Goal: Information Seeking & Learning: Learn about a topic

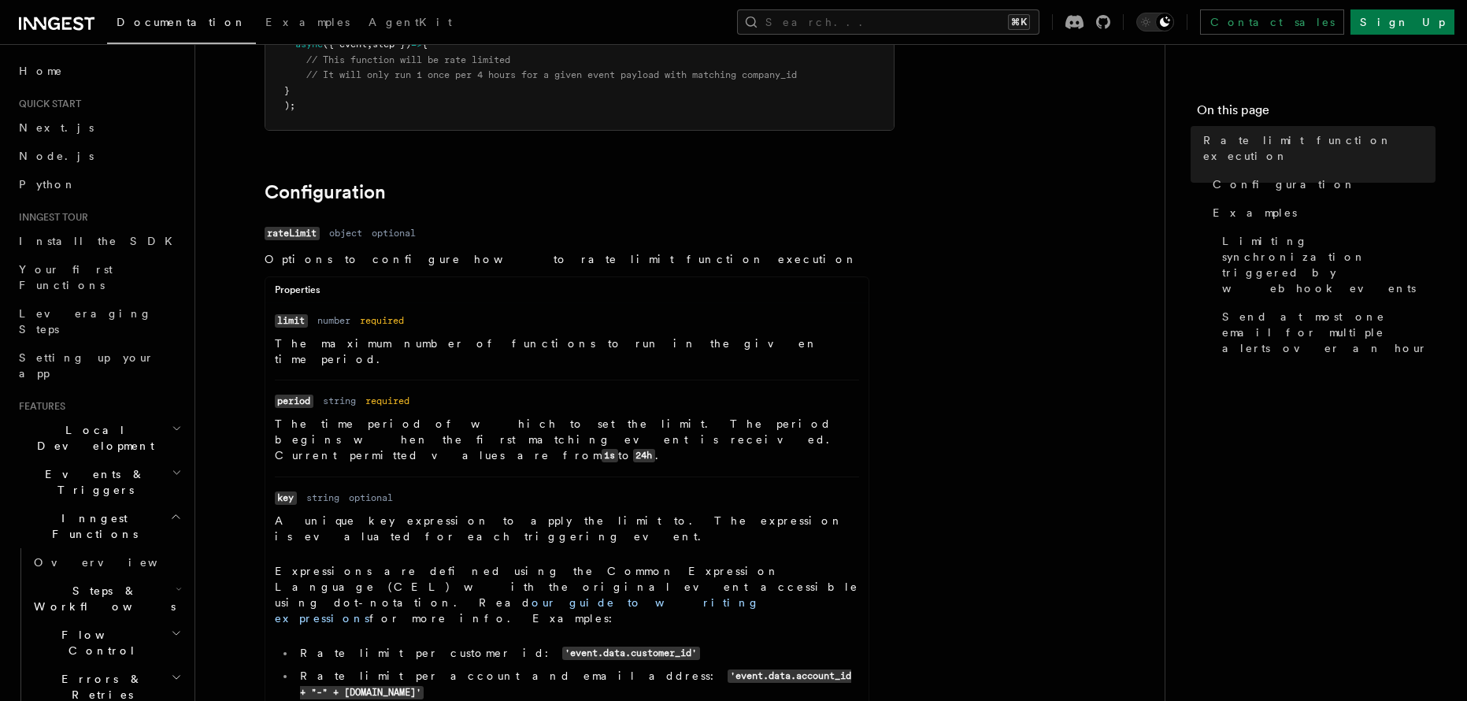
scroll to position [431, 0]
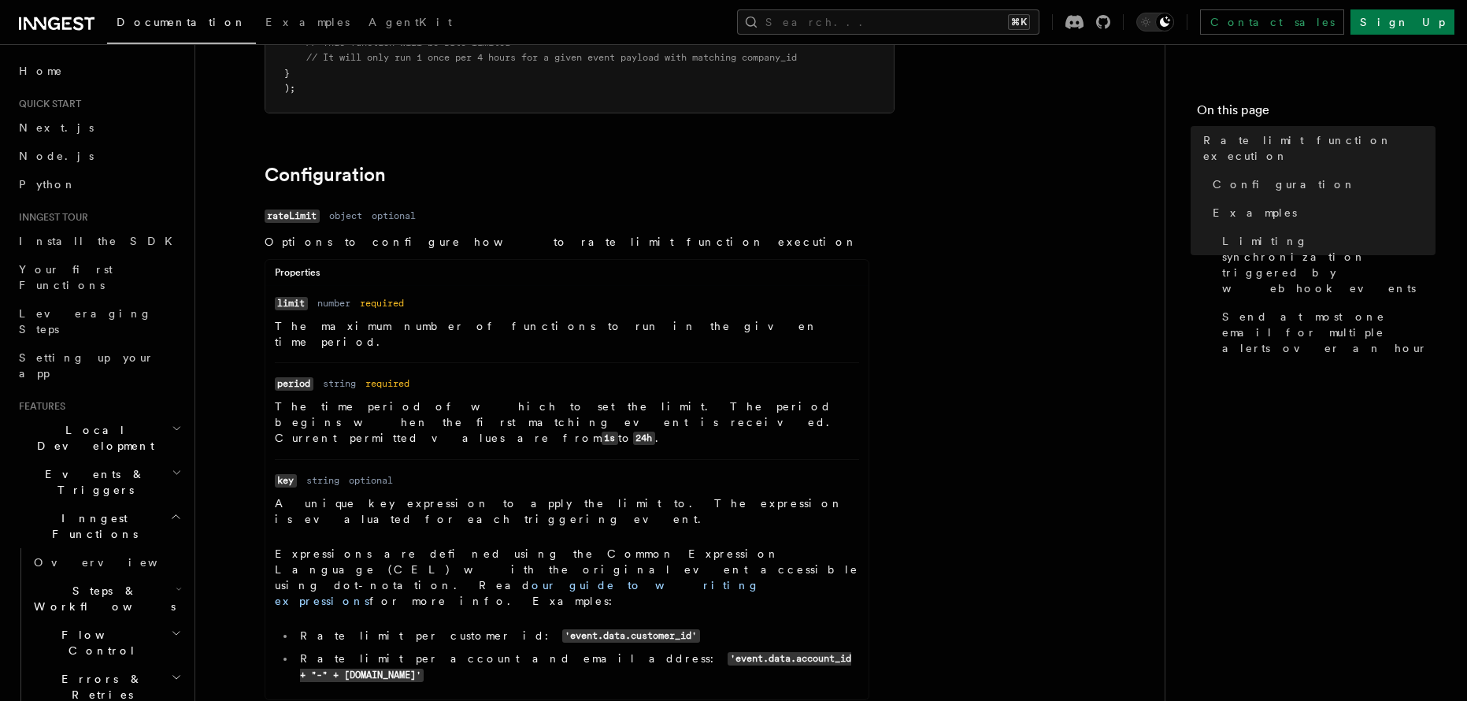
drag, startPoint x: 497, startPoint y: 441, endPoint x: 705, endPoint y: 437, distance: 207.9
click at [702, 495] on p "A unique key expression to apply the limit to. The expression is evaluated for …" at bounding box center [567, 510] width 584 height 31
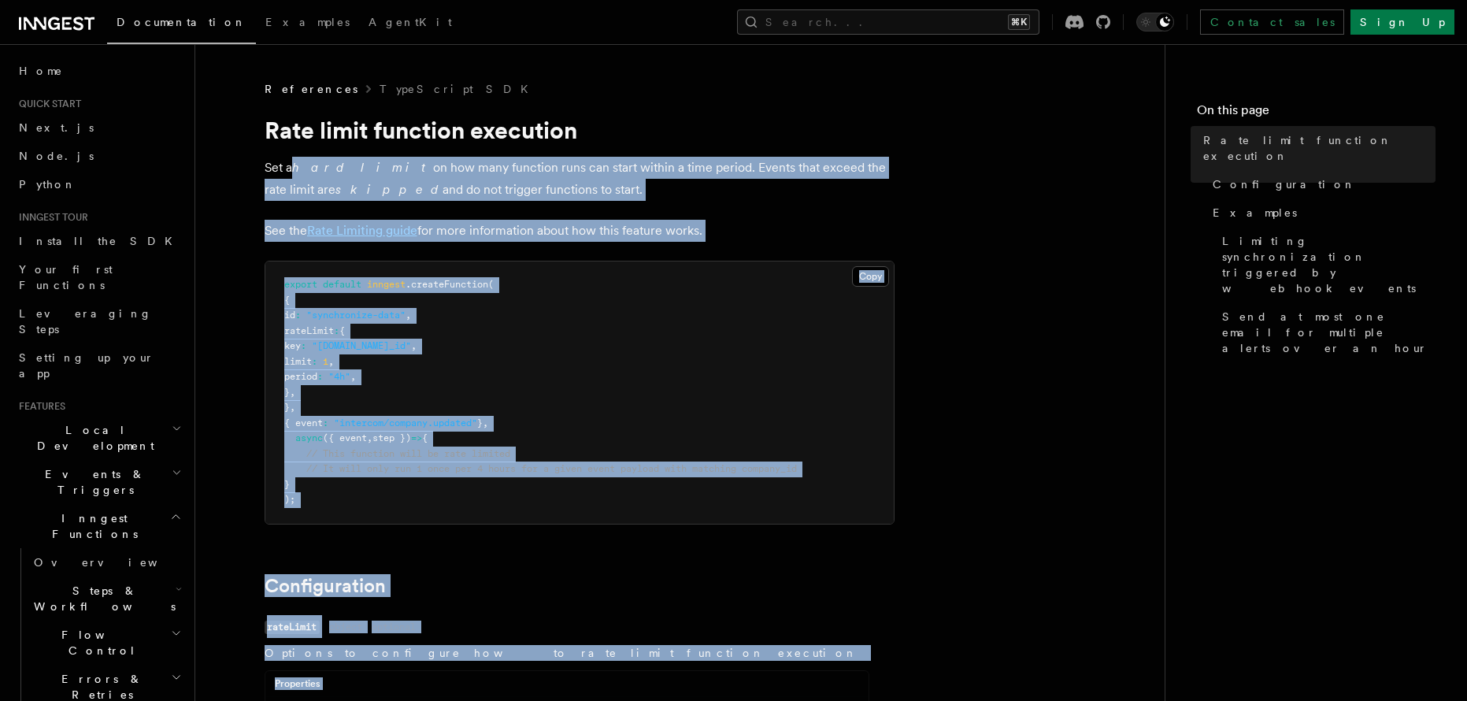
scroll to position [0, 0]
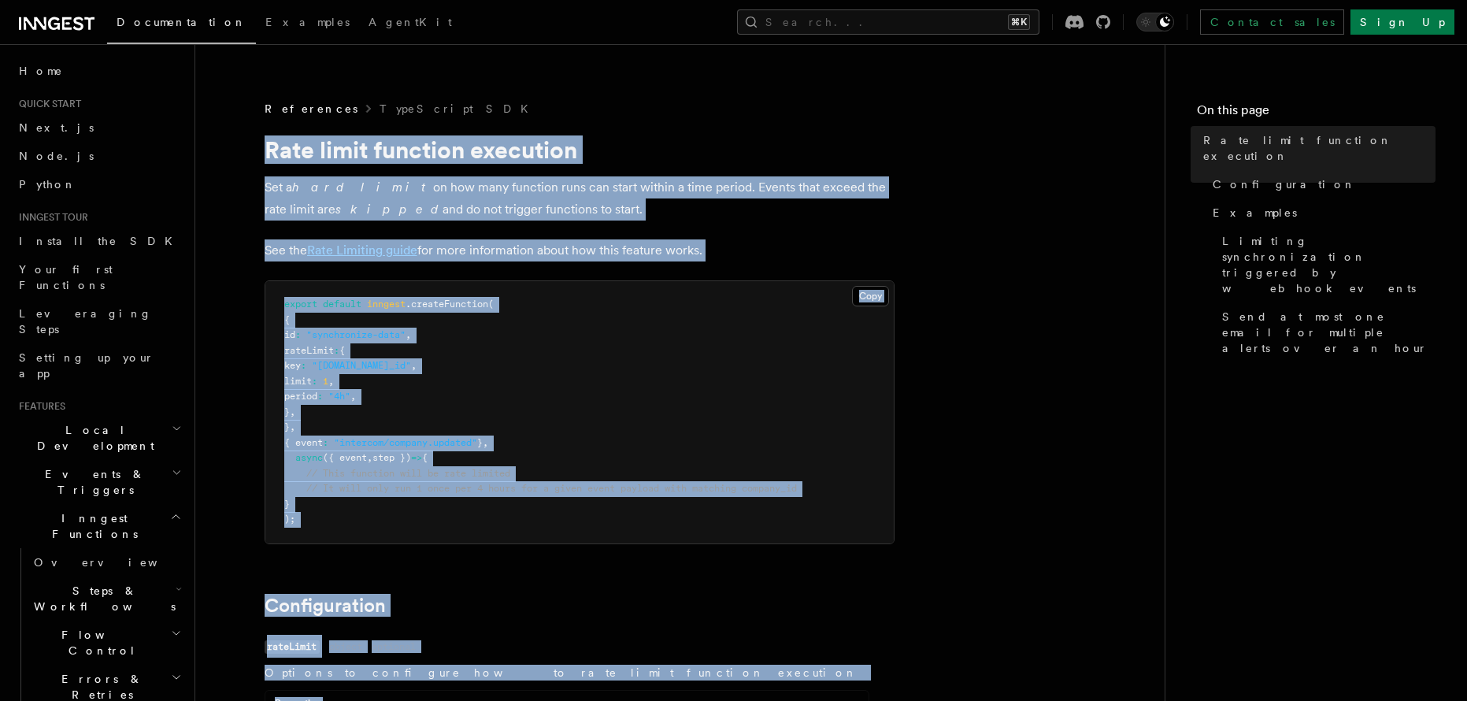
drag, startPoint x: 695, startPoint y: 234, endPoint x: 251, endPoint y: 128, distance: 456.5
copy article "Rate limit function execution Set a hard limit on how many function runs can st…"
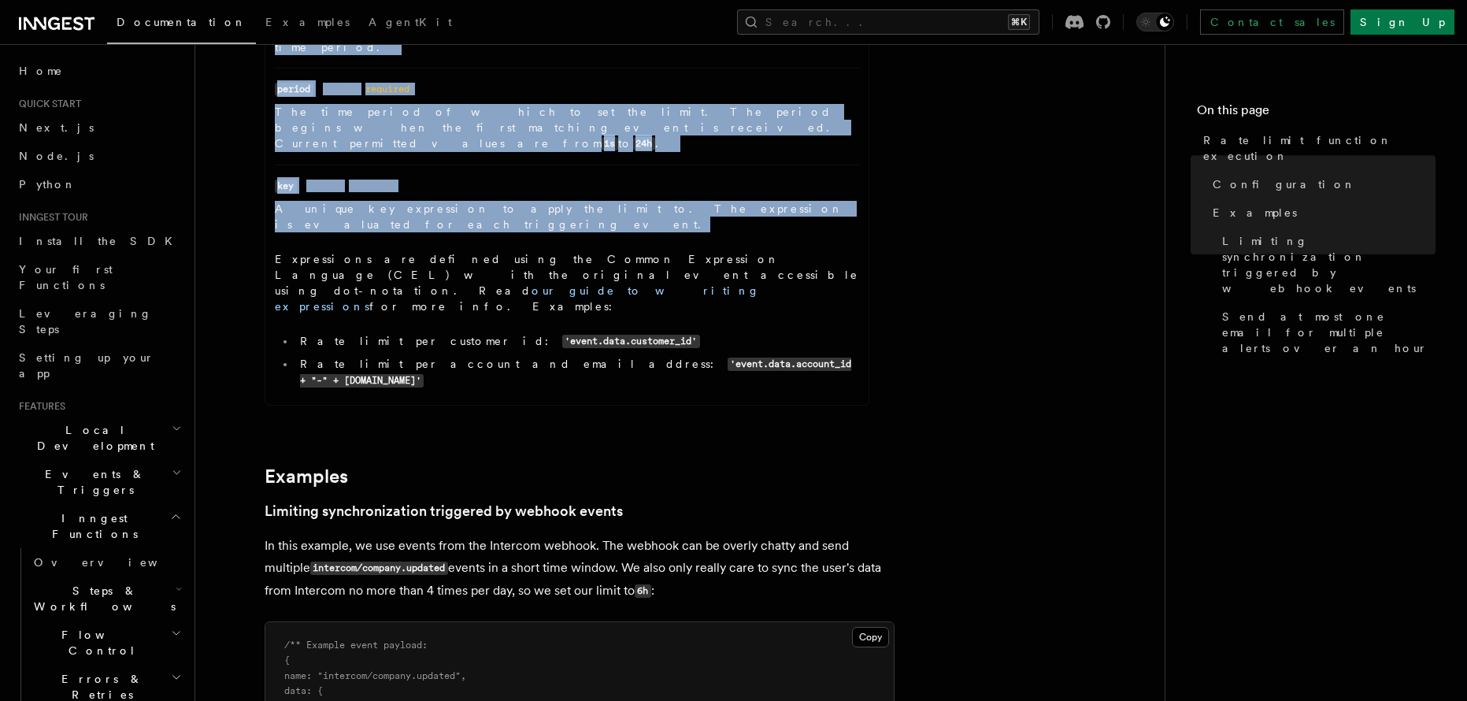
scroll to position [1039, 0]
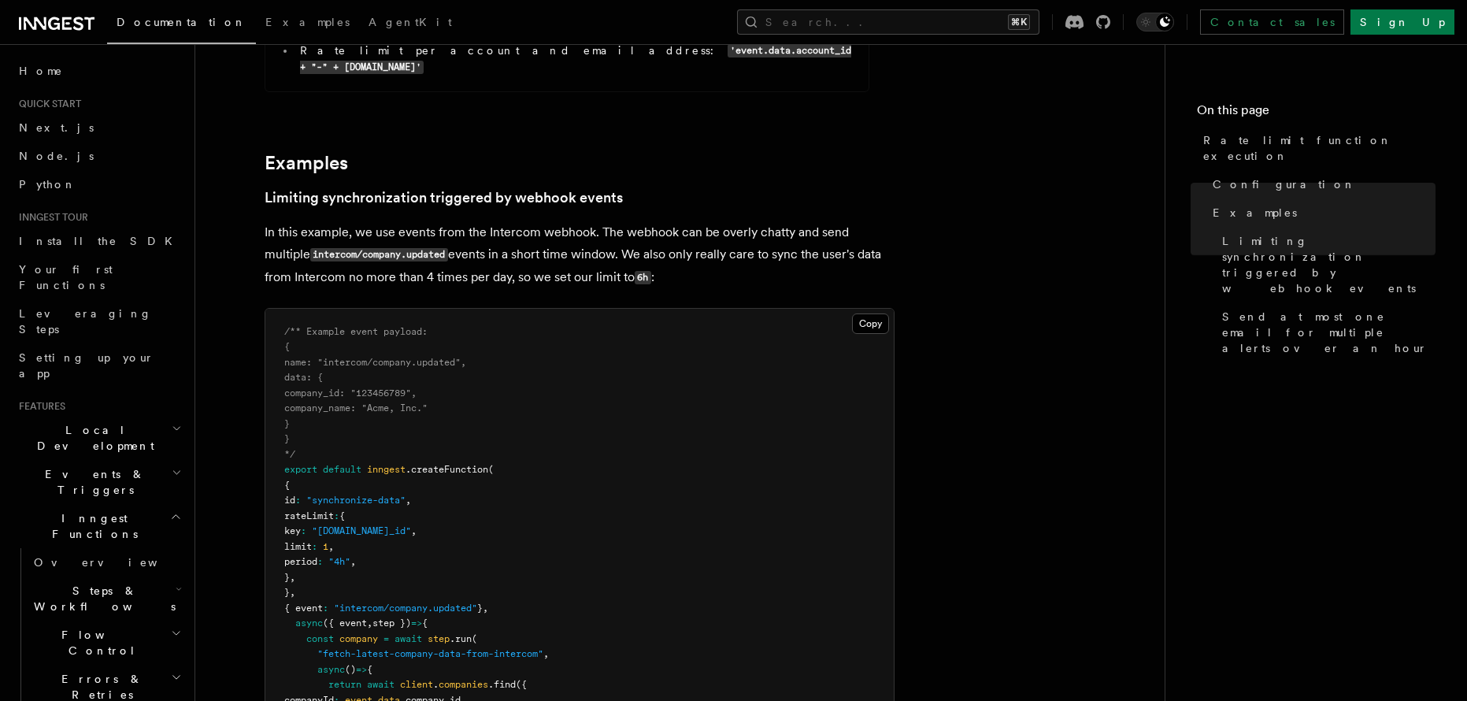
copy article "Rate limit function execution Set a hard limit on how many function runs can st…"
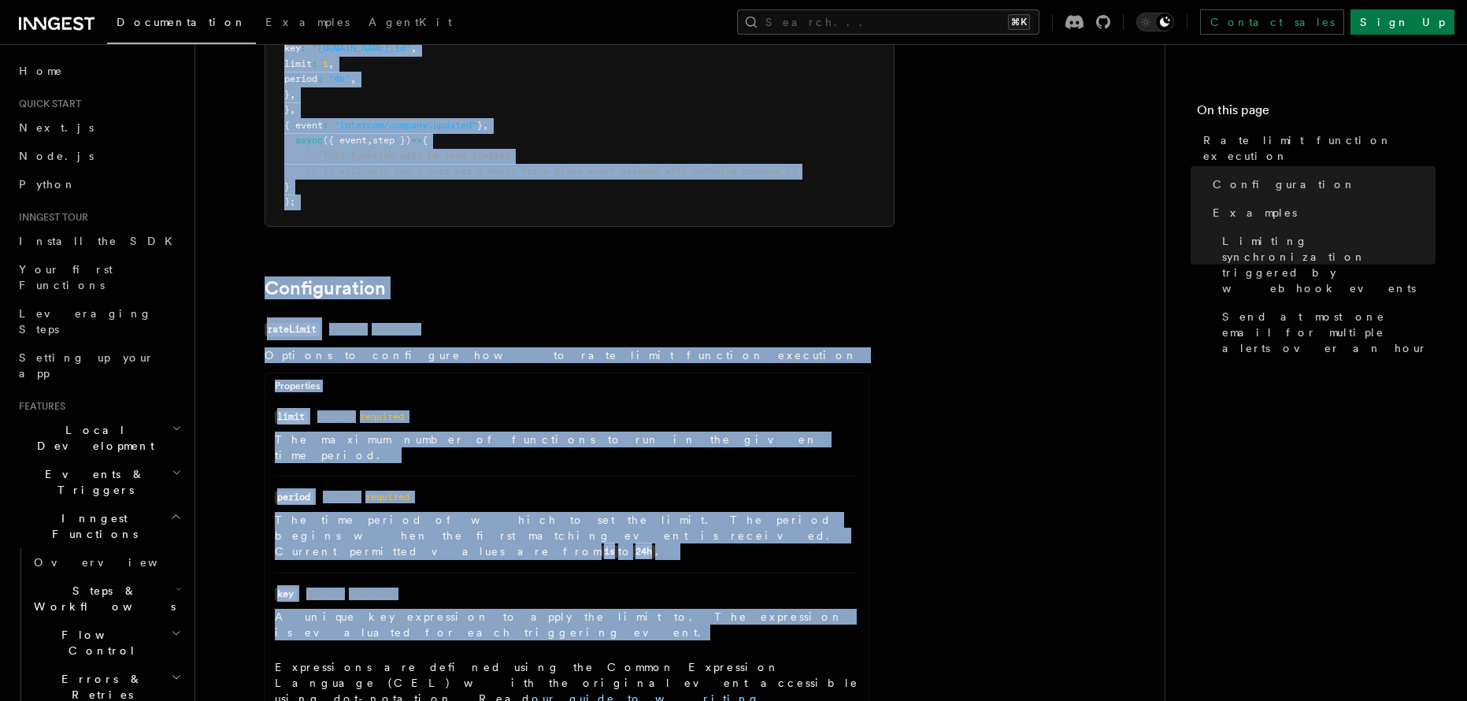
scroll to position [0, 0]
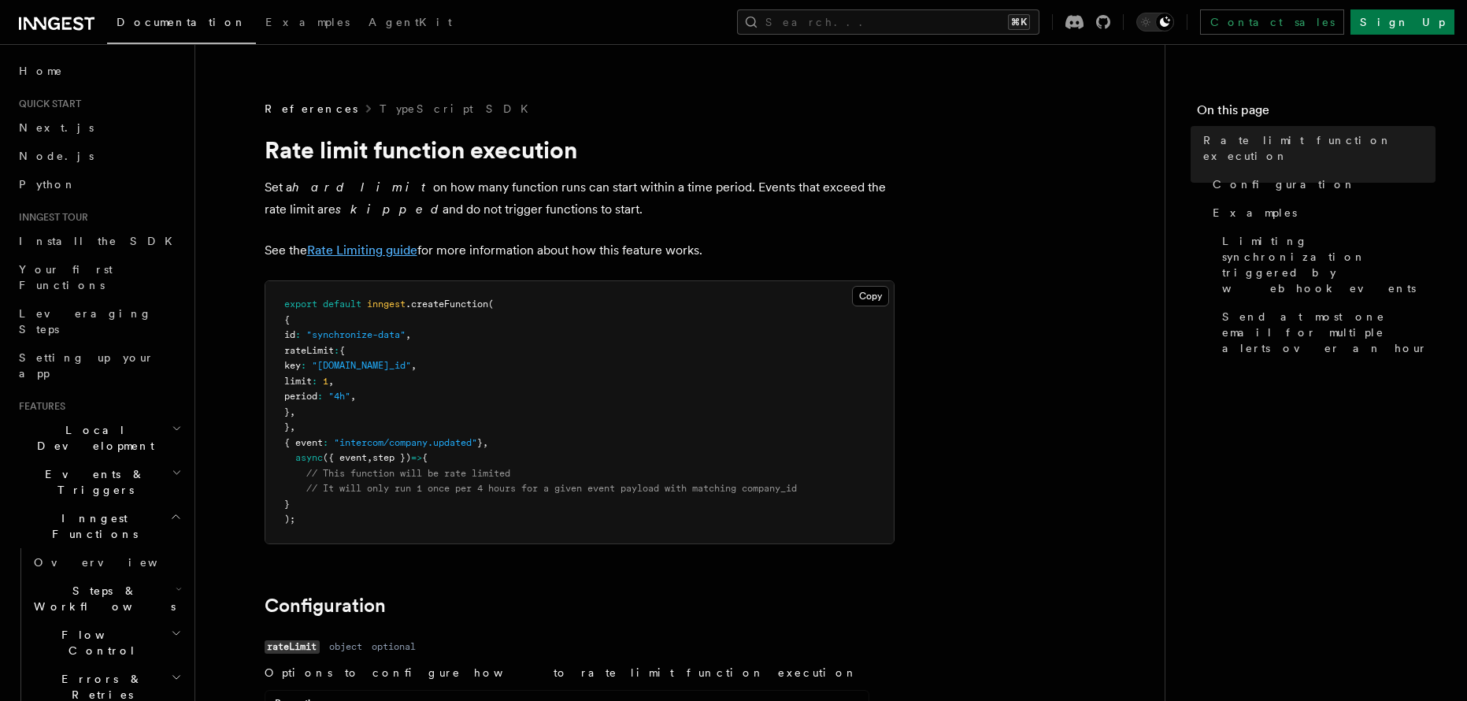
click at [391, 243] on link "Rate Limiting guide" at bounding box center [362, 250] width 110 height 15
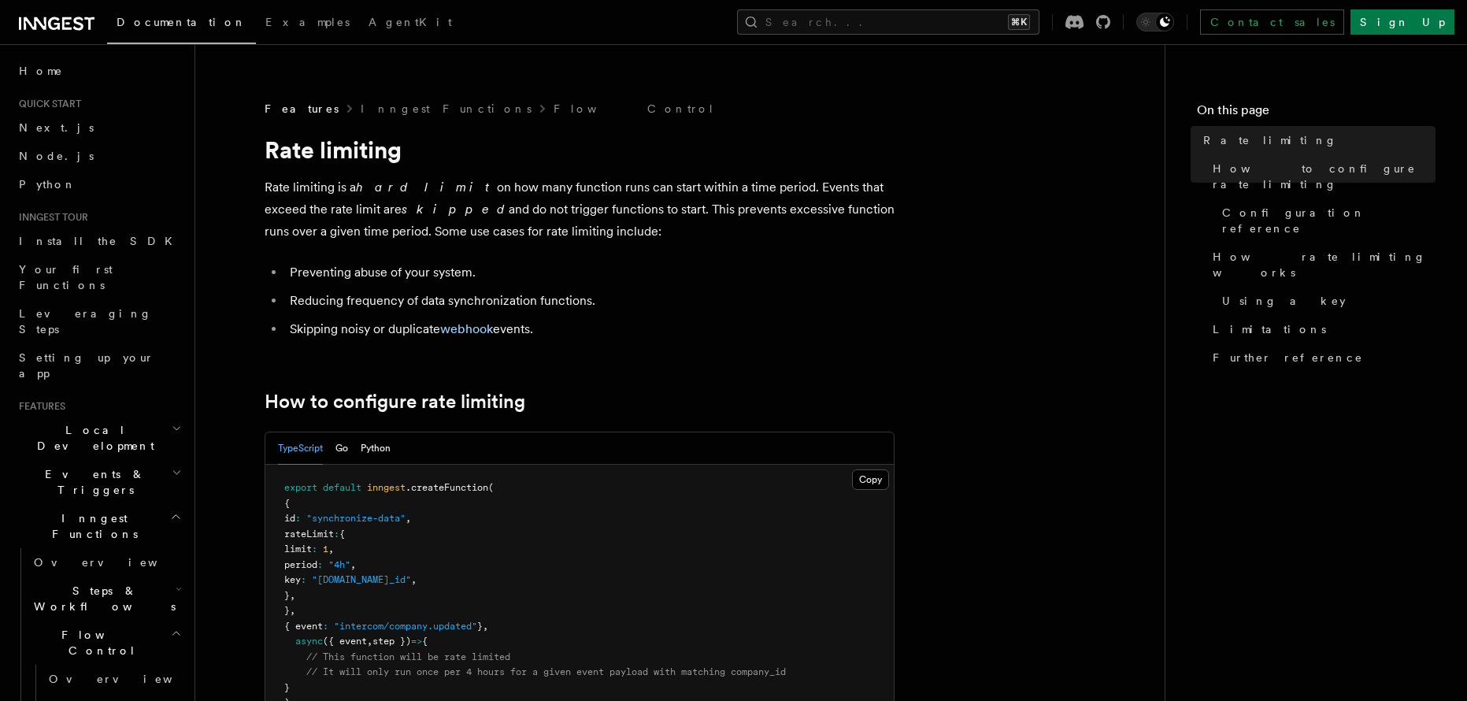
click at [353, 261] on li "Preventing abuse of your system." at bounding box center [590, 272] width 610 height 22
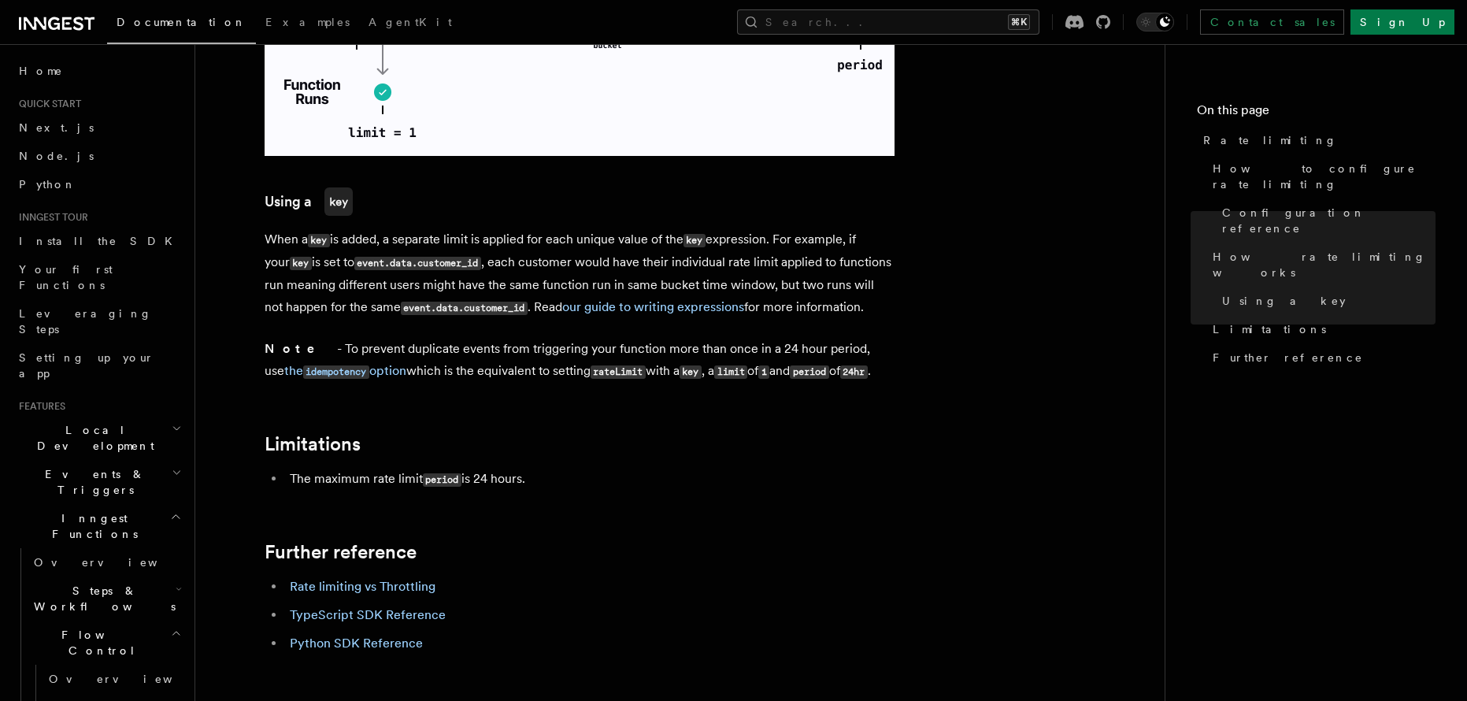
scroll to position [2321, 0]
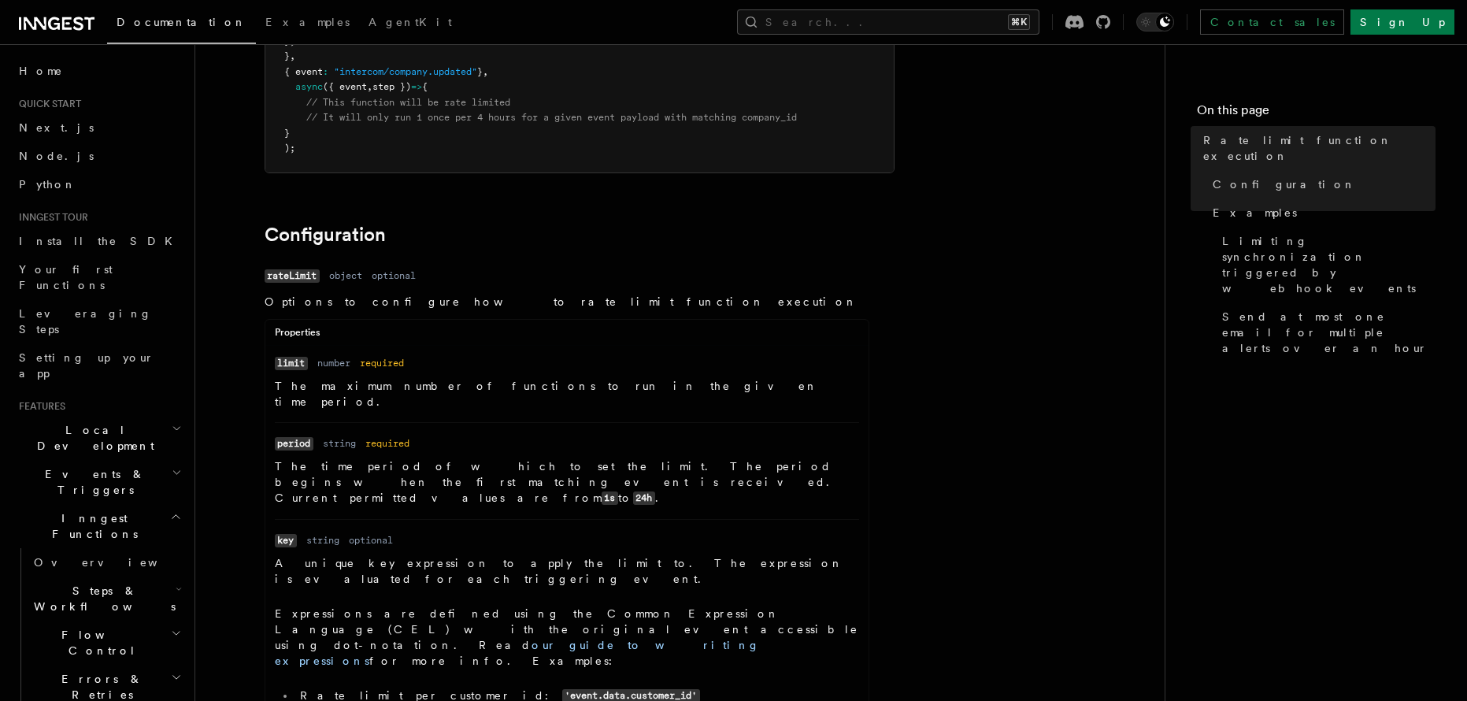
scroll to position [375, 0]
click at [387, 551] on p "A unique key expression to apply the limit to. The expression is evaluated for …" at bounding box center [567, 566] width 584 height 31
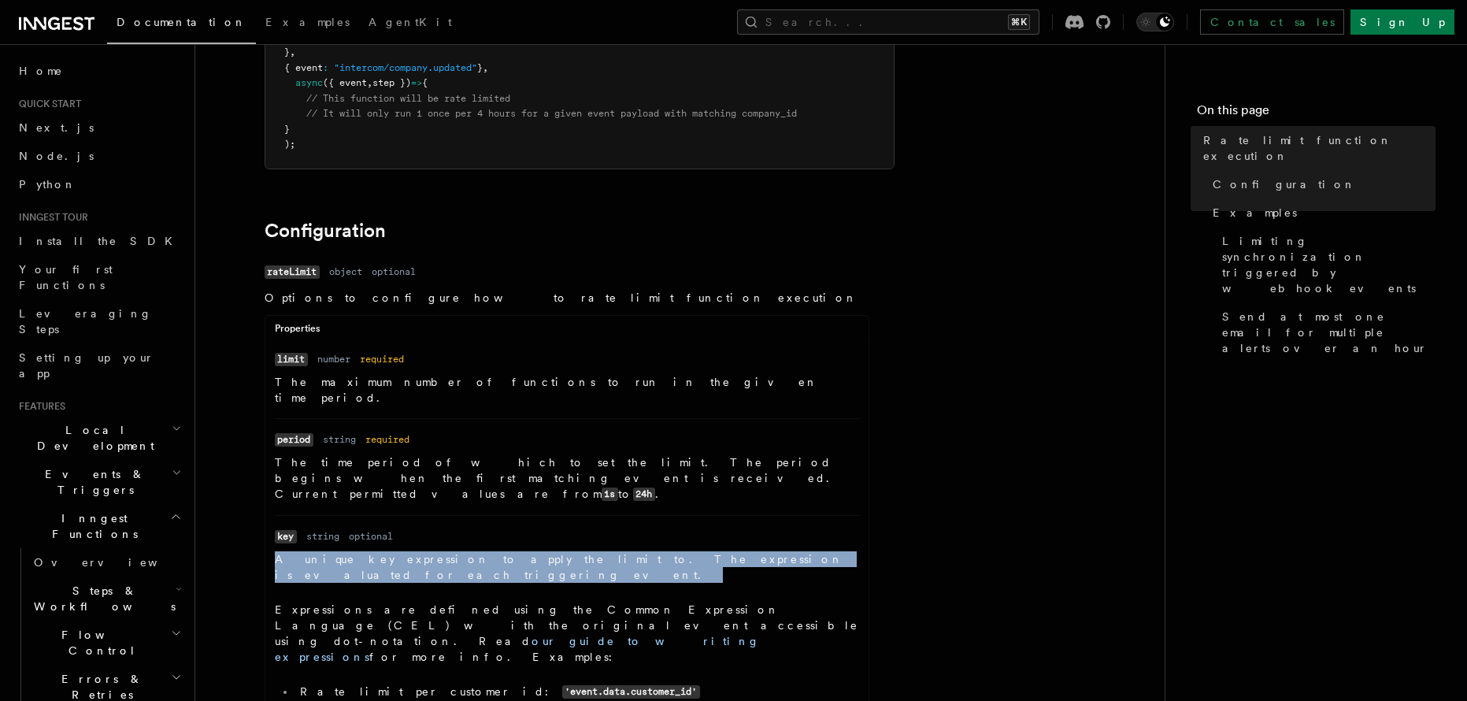
click at [387, 551] on p "A unique key expression to apply the limit to. The expression is evaluated for …" at bounding box center [567, 566] width 584 height 31
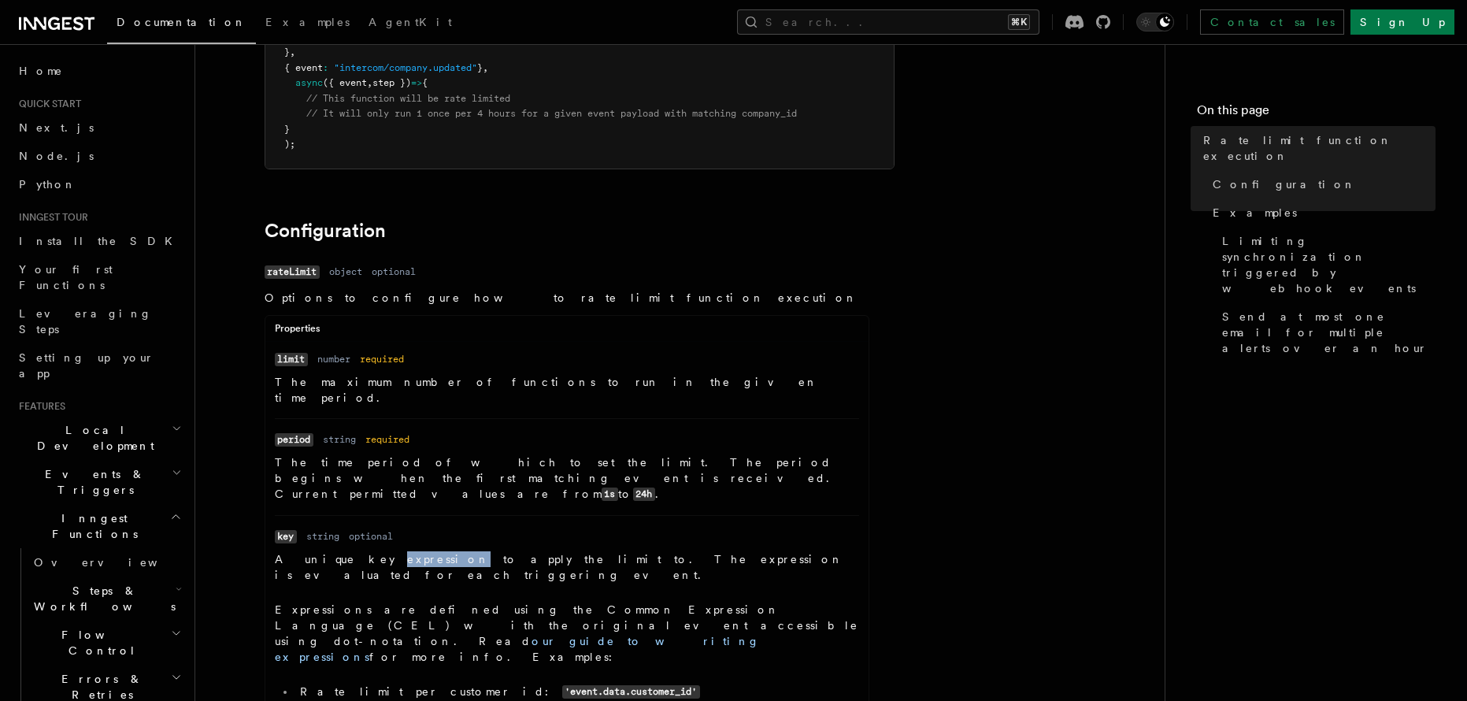
click at [387, 551] on p "A unique key expression to apply the limit to. The expression is evaluated for …" at bounding box center [567, 566] width 584 height 31
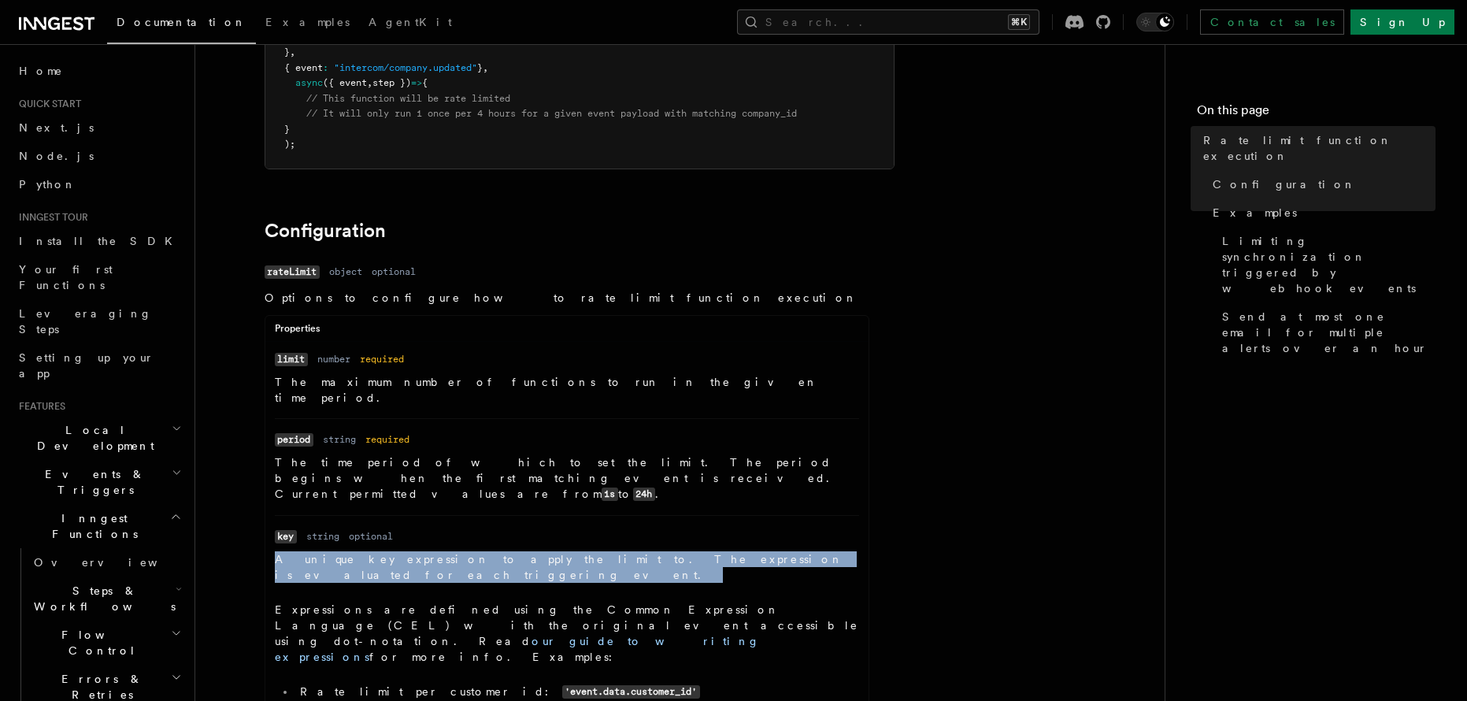
click at [387, 551] on p "A unique key expression to apply the limit to. The expression is evaluated for …" at bounding box center [567, 566] width 584 height 31
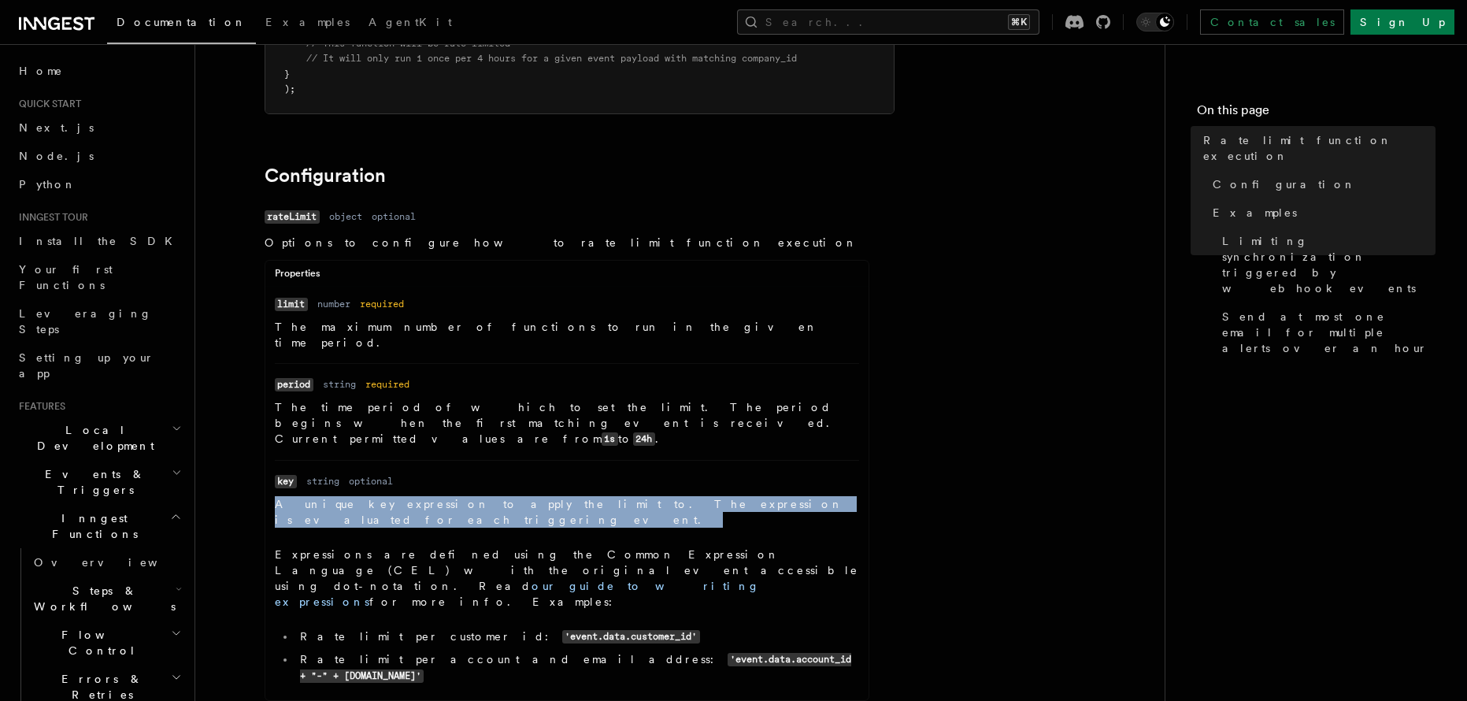
scroll to position [0, 0]
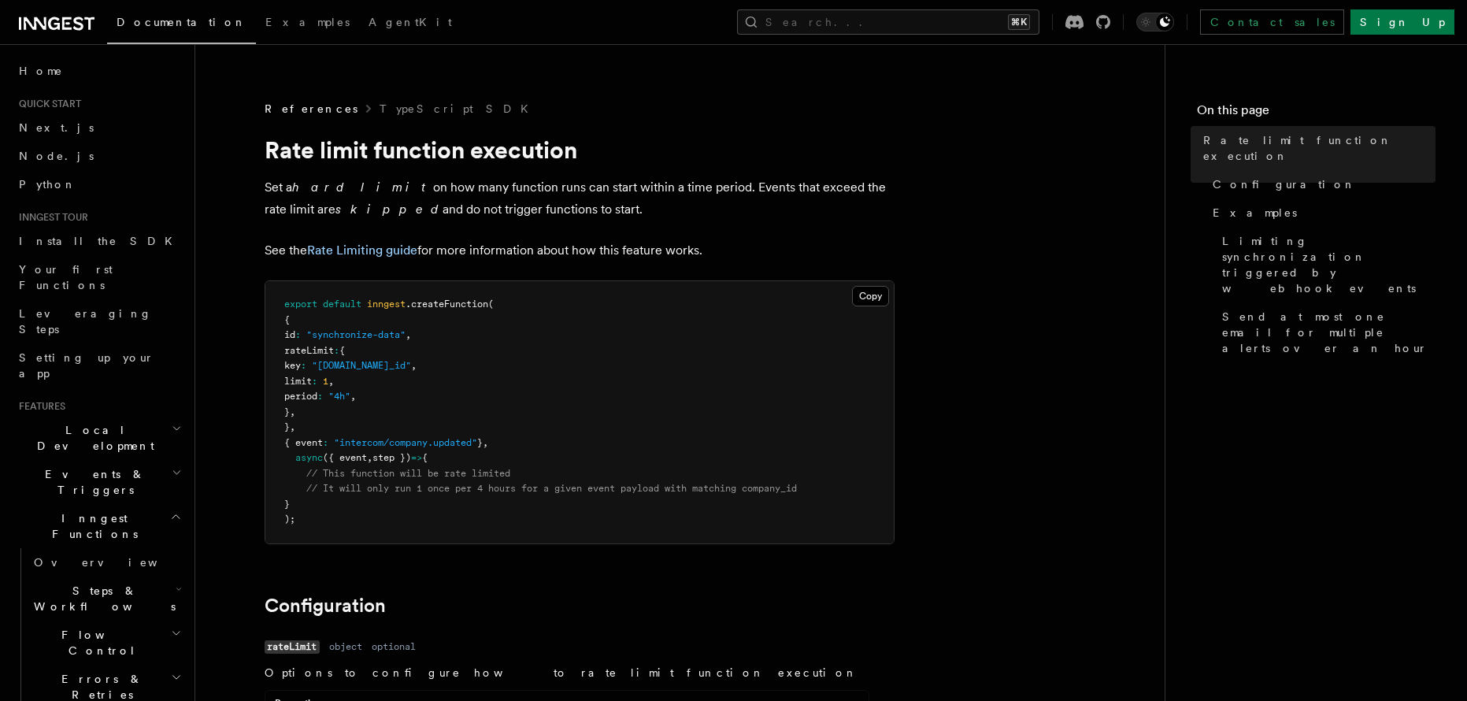
drag, startPoint x: 521, startPoint y: 179, endPoint x: 263, endPoint y: 164, distance: 257.9
copy p "Set a hard limit on how many function runs can start within a time period. Even…"
click at [416, 243] on link "Rate Limiting guide" at bounding box center [362, 250] width 110 height 15
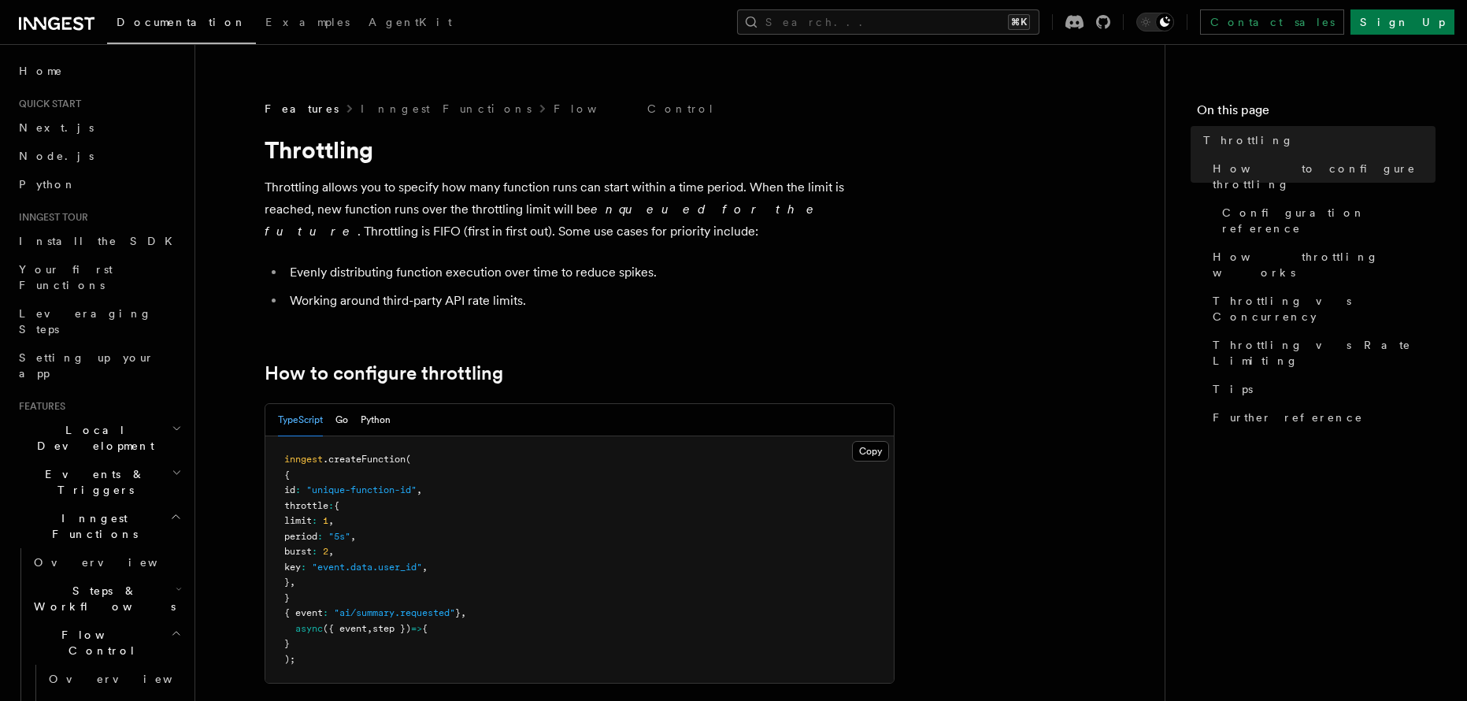
drag, startPoint x: 354, startPoint y: 538, endPoint x: 454, endPoint y: 537, distance: 100.0
click at [422, 561] on span ""event.data.user_id"" at bounding box center [367, 566] width 110 height 11
drag, startPoint x: 454, startPoint y: 537, endPoint x: 354, endPoint y: 535, distance: 100.8
click at [352, 561] on span ""event.data.user_id"" at bounding box center [367, 566] width 110 height 11
copy span "event.data.user_id"
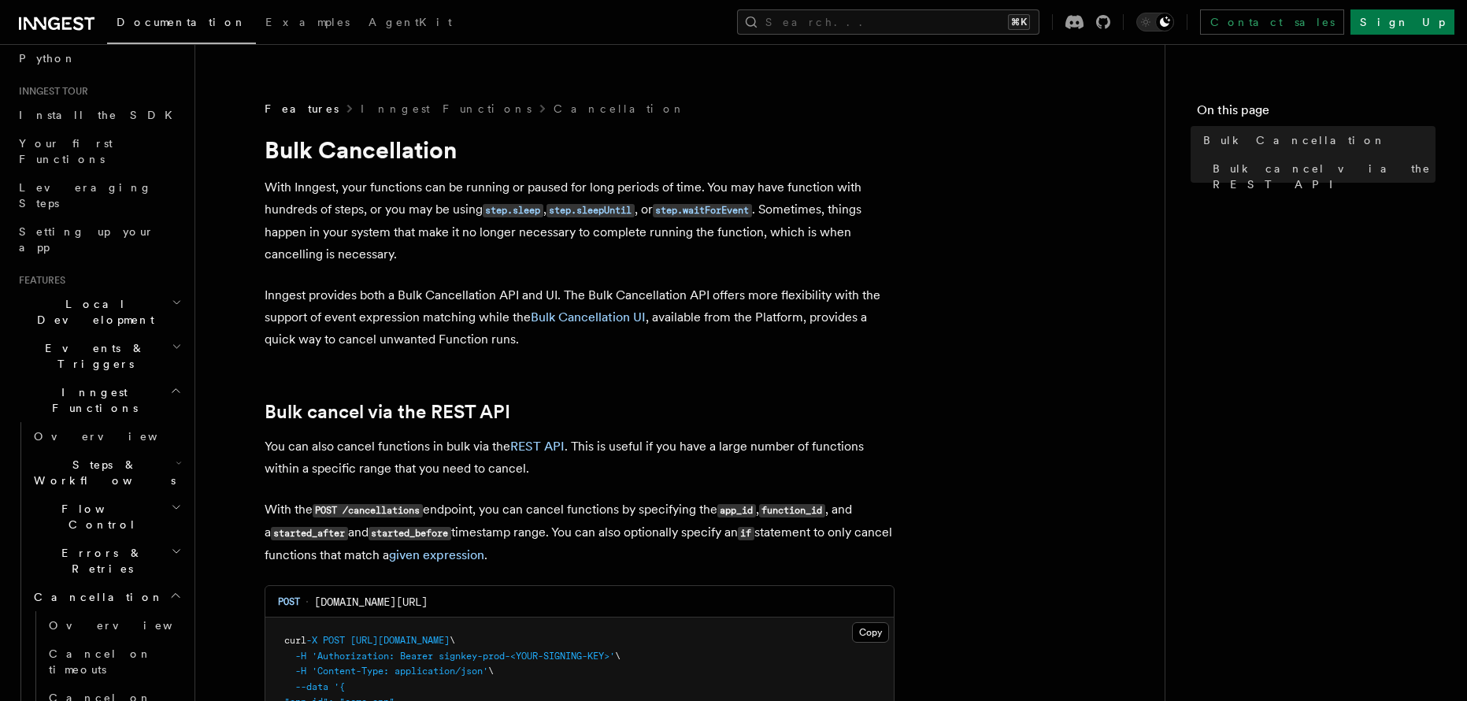
scroll to position [143, 0]
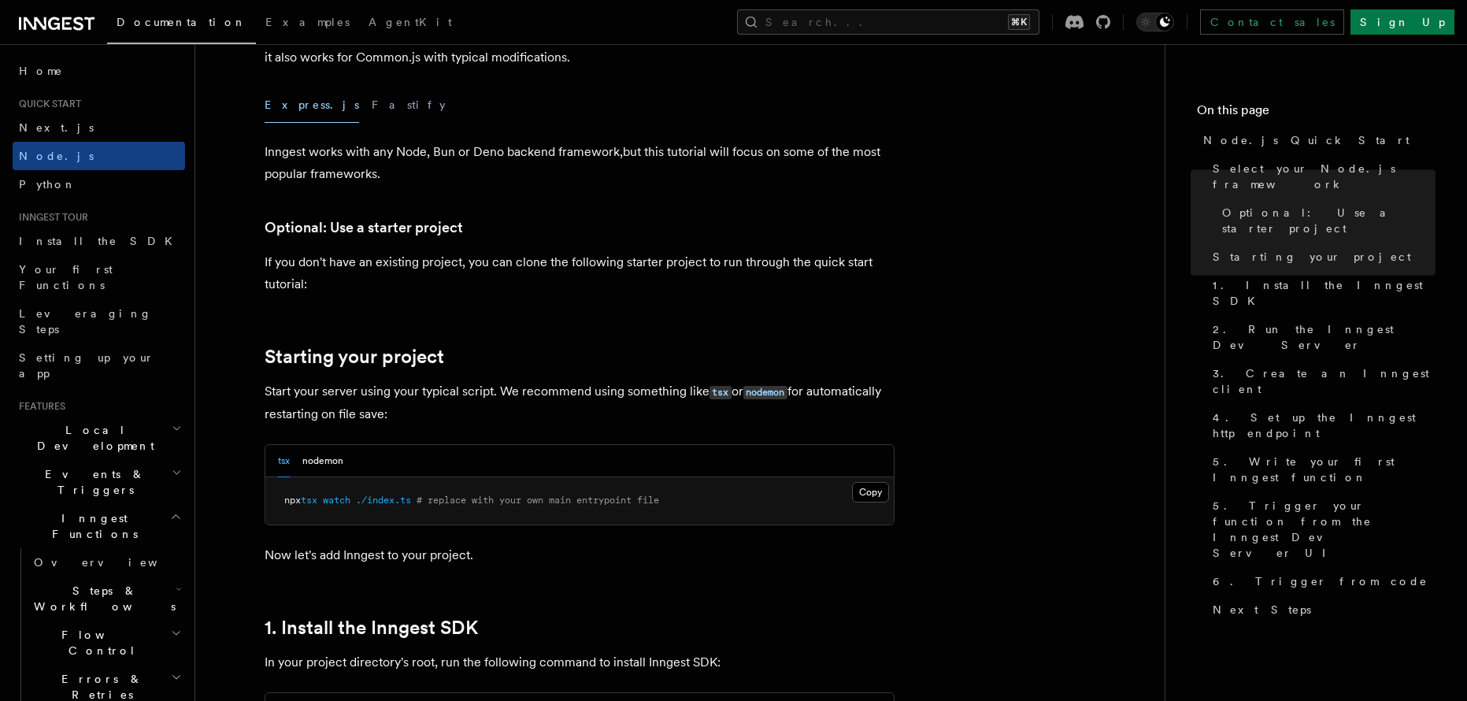
scroll to position [469, 0]
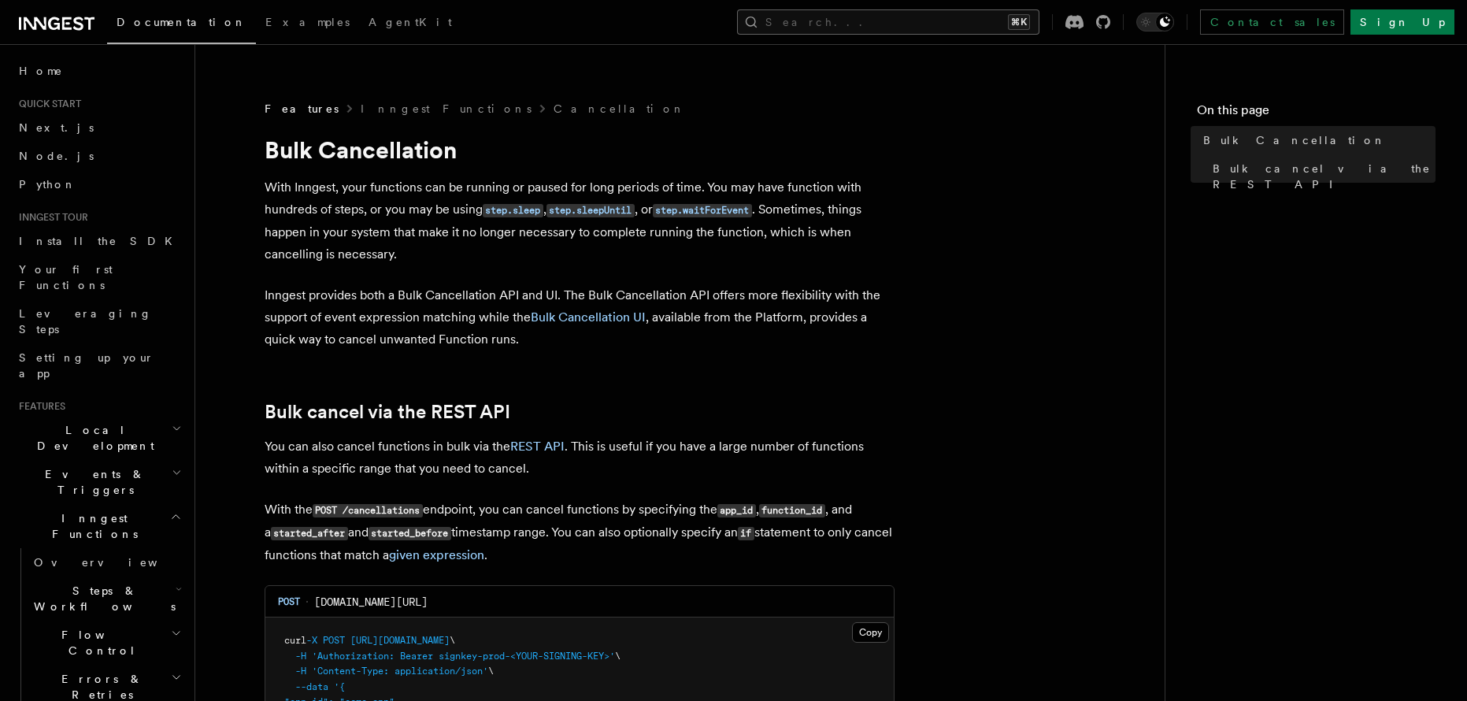
click at [913, 26] on button "Search... ⌘K" at bounding box center [888, 21] width 302 height 25
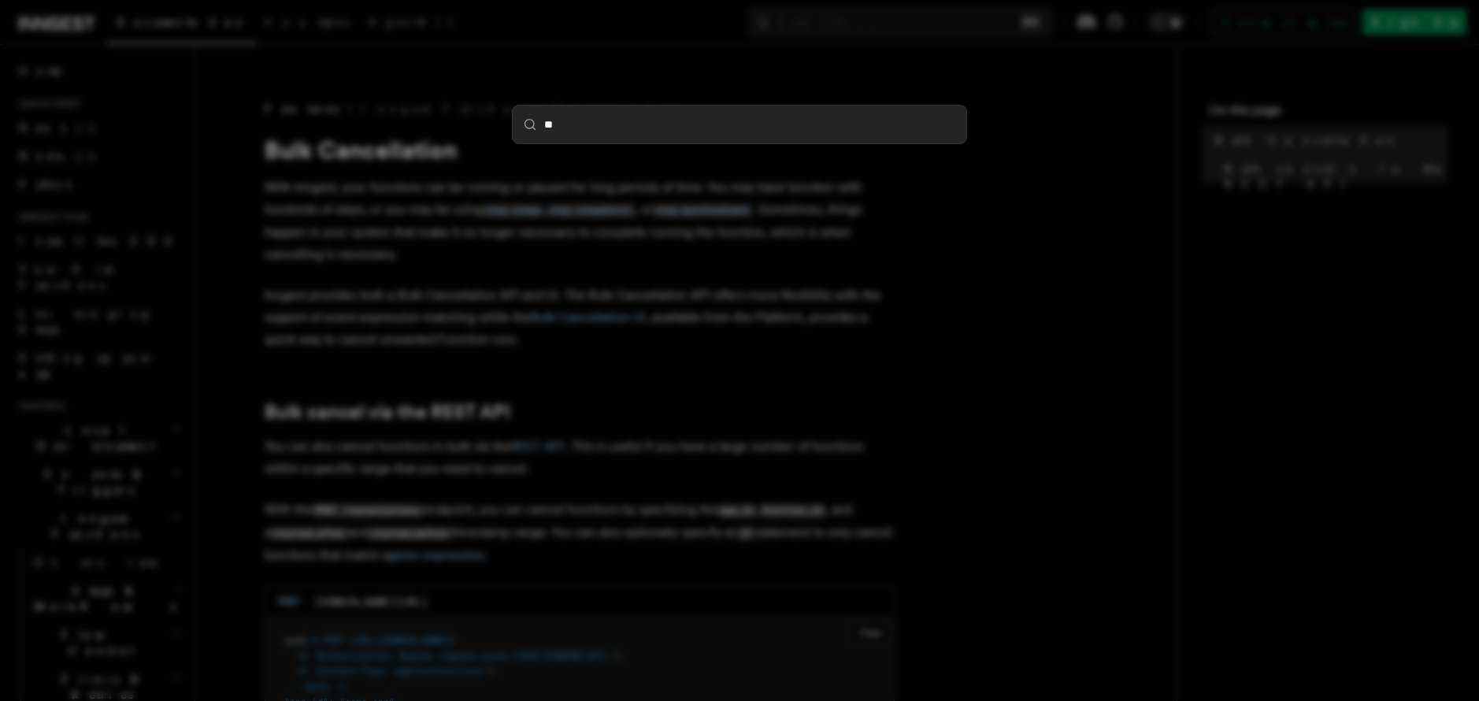
type input "***"
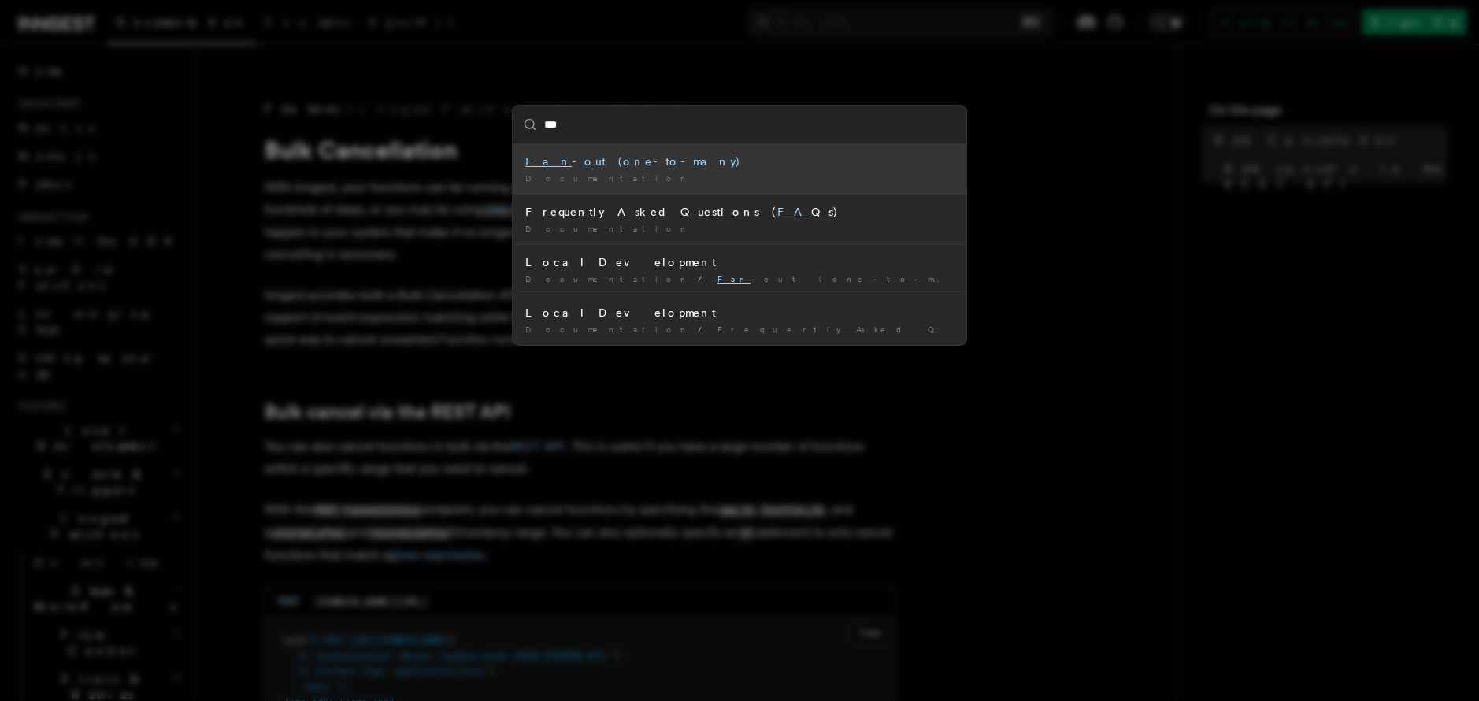
click at [628, 150] on li "Fan -out (one-to-many) Documentation /" at bounding box center [740, 169] width 454 height 50
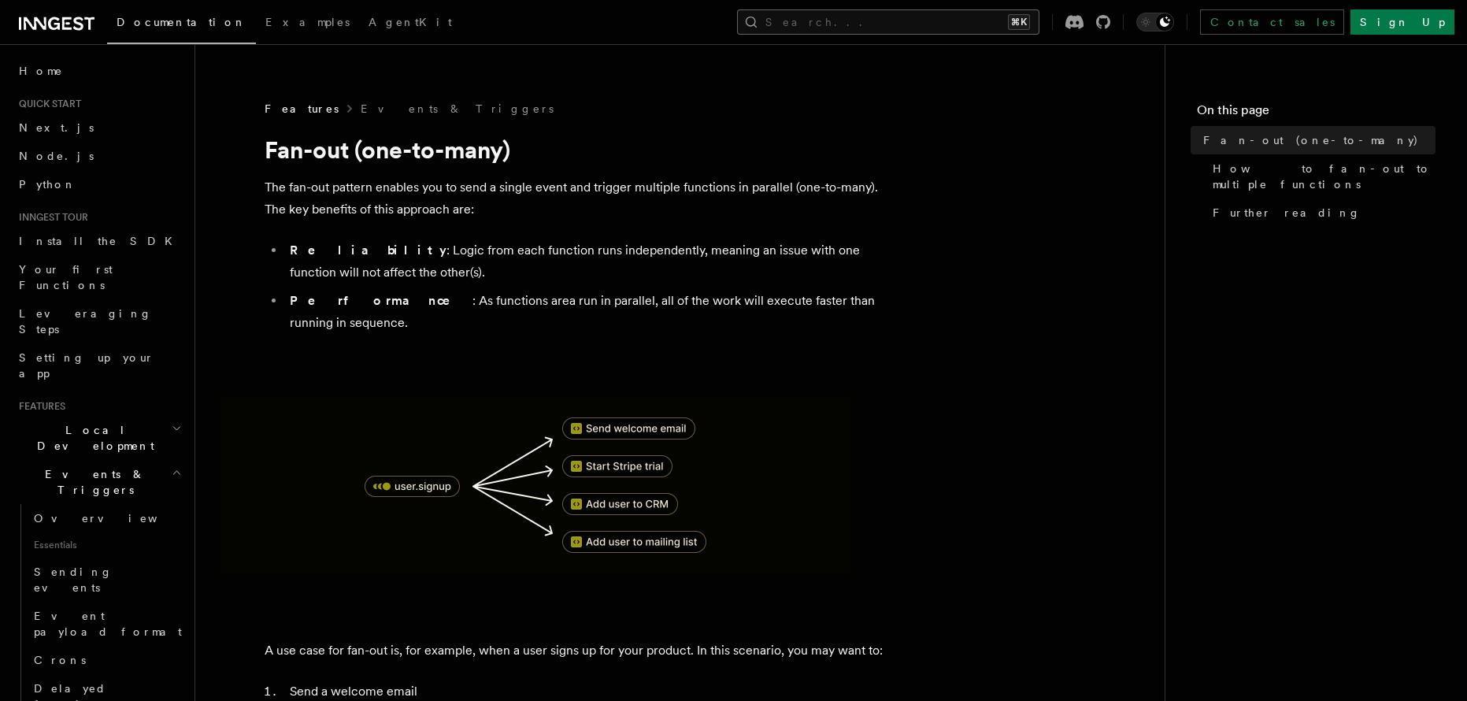
click at [971, 11] on button "Search... ⌘K" at bounding box center [888, 21] width 302 height 25
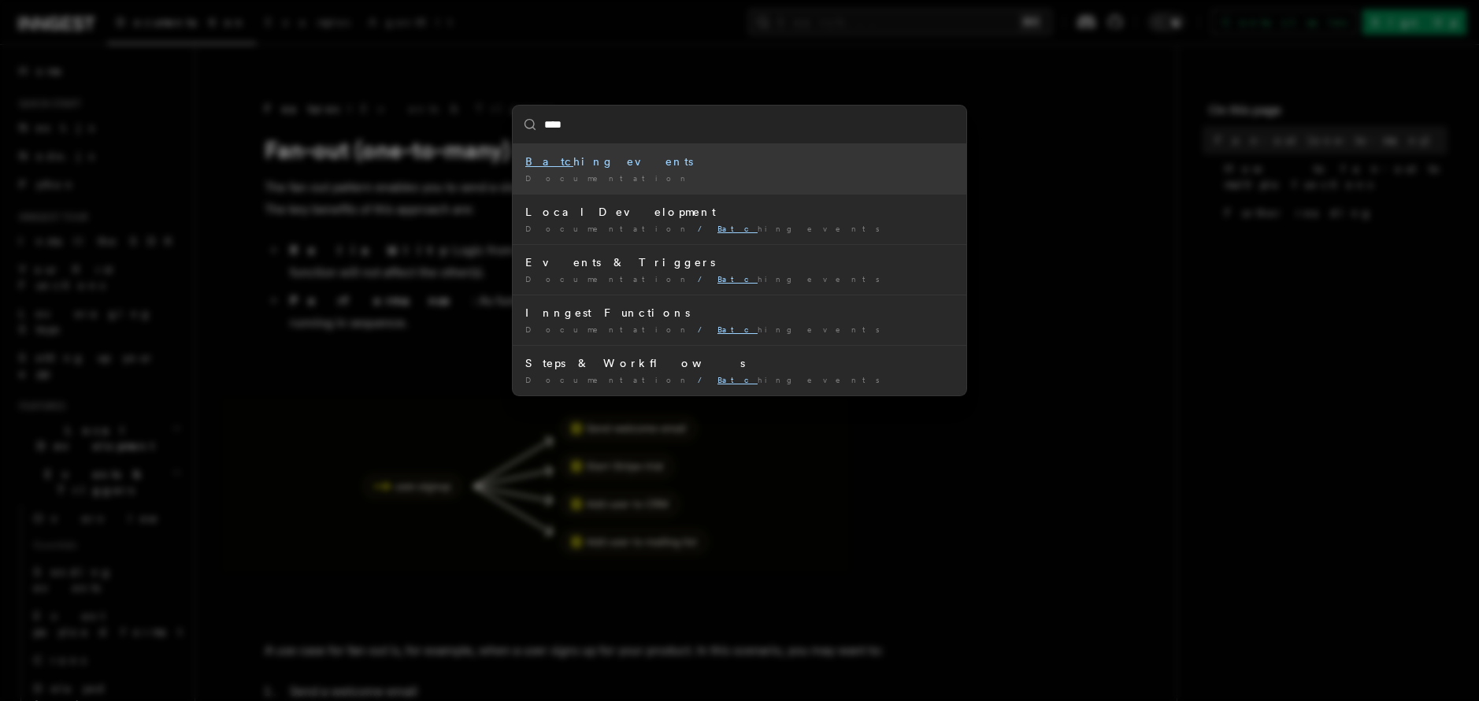
type input "*****"
click at [661, 169] on li "Batch ing events Documentation /" at bounding box center [740, 169] width 454 height 50
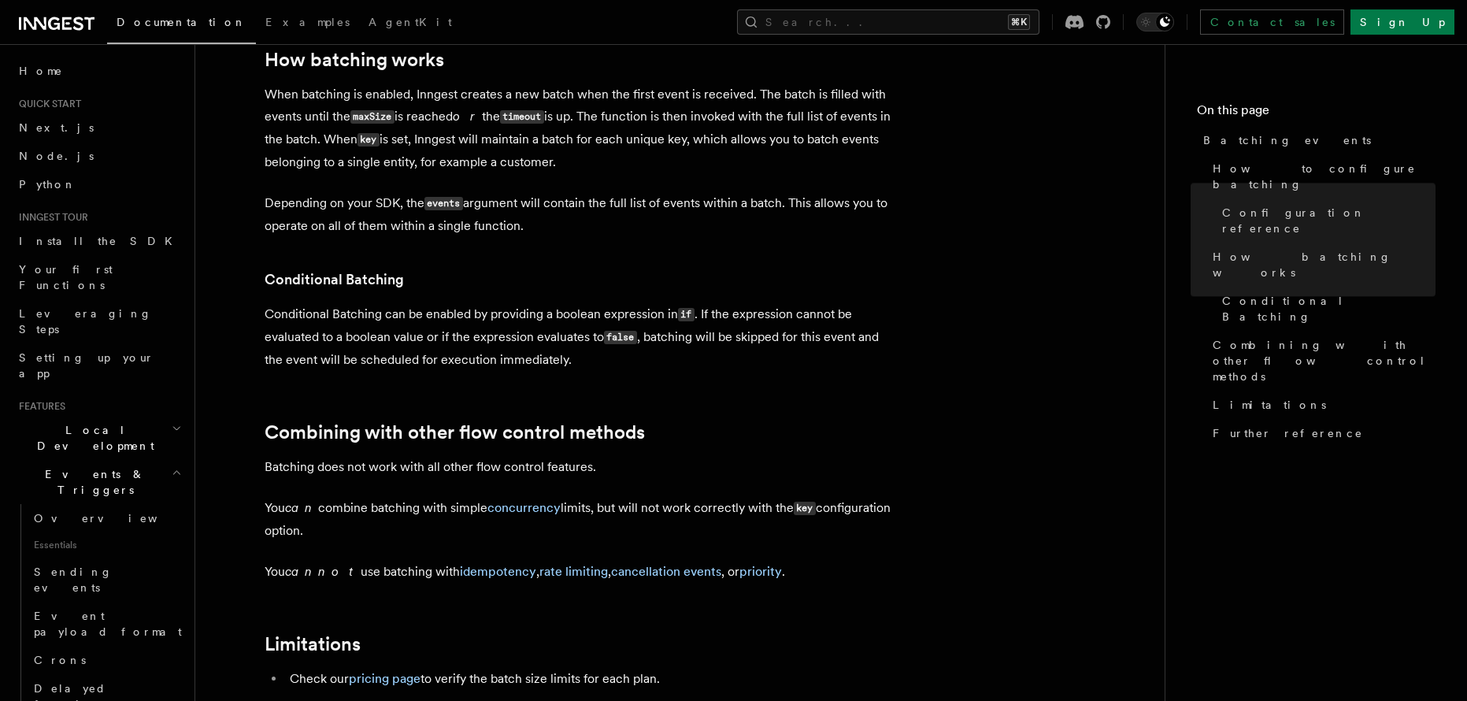
scroll to position [1459, 0]
